Goal: Find specific page/section: Find specific page/section

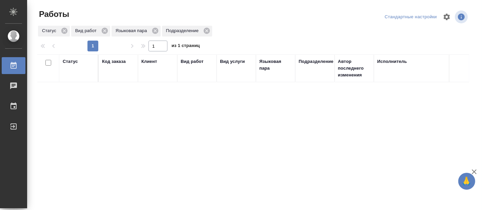
click at [254, 112] on div "Статус Код заказа Клиент Вид работ Вид услуги Языковая пара Подразделение Автор…" at bounding box center [252, 177] width 431 height 244
